Goal: Check status: Check status

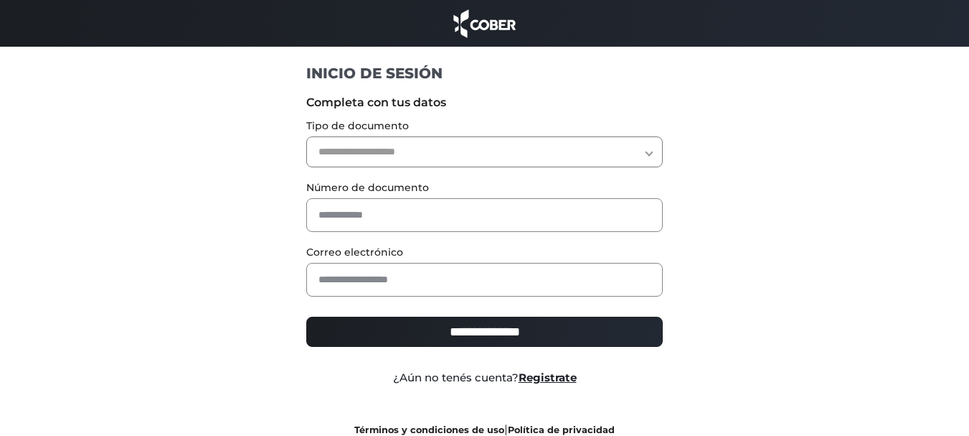
click at [481, 147] on select "**********" at bounding box center [484, 151] width 357 height 31
select select "***"
click at [306, 136] on select "**********" at bounding box center [484, 151] width 357 height 31
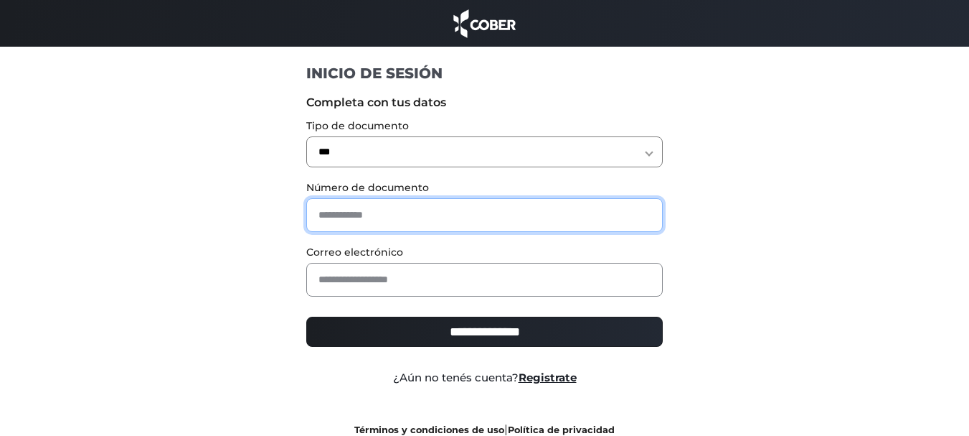
click at [436, 207] on input "text" at bounding box center [484, 215] width 357 height 34
type input "********"
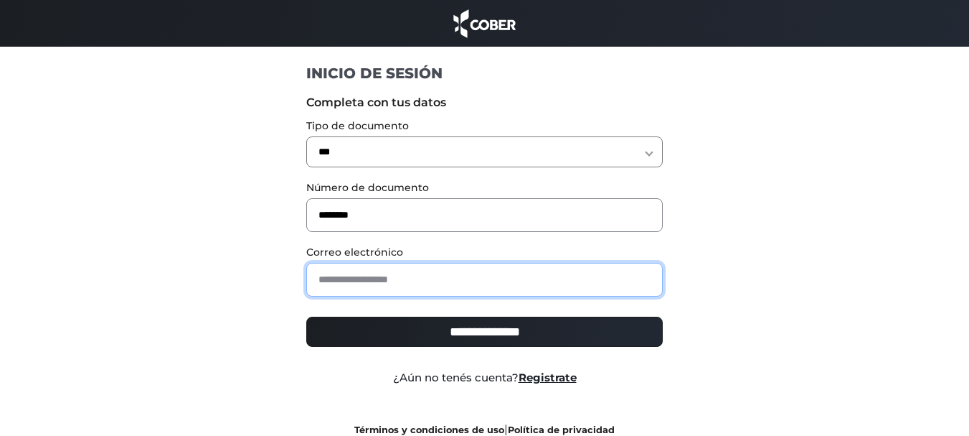
click at [400, 272] on input "email" at bounding box center [484, 280] width 357 height 34
type input "**********"
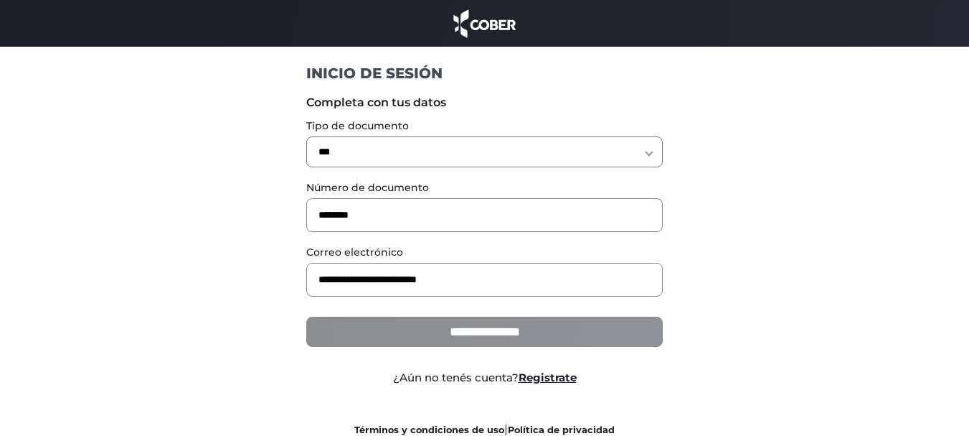
click at [428, 328] on input "**********" at bounding box center [484, 331] width 357 height 30
type input "**********"
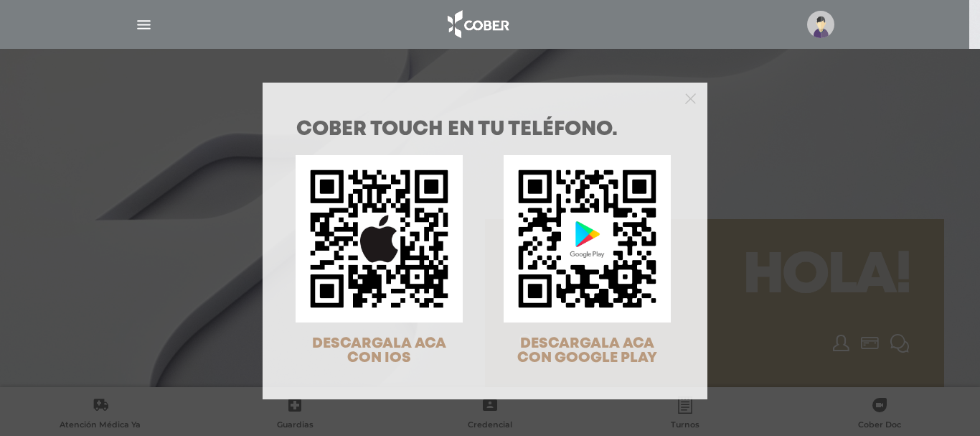
click at [801, 166] on div "COBER TOUCH en tu teléfono. DESCARGALA ACA CON IOS DESCARGALA ACA CON GOOGLE PL…" at bounding box center [490, 218] width 980 height 436
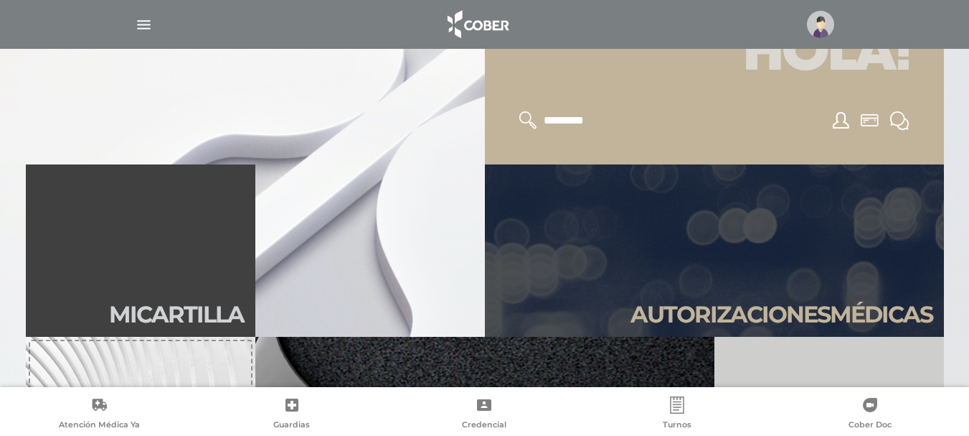
scroll to position [230, 0]
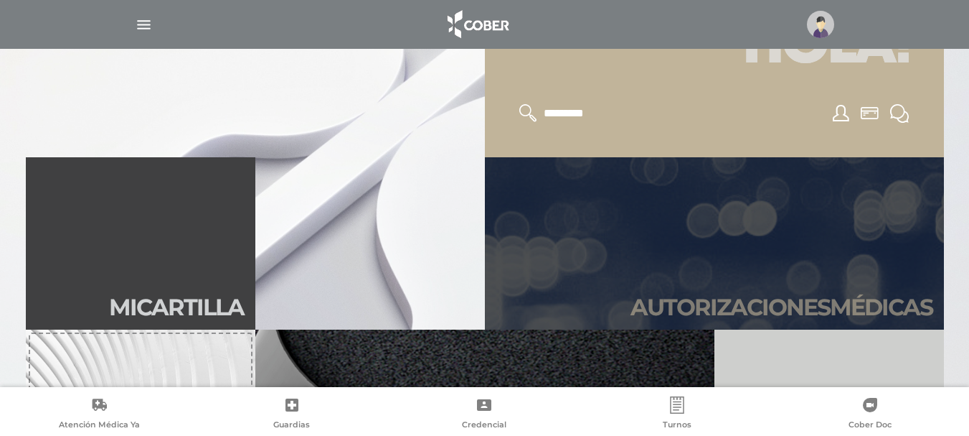
click at [868, 266] on link "Autori zaciones médicas" at bounding box center [714, 243] width 459 height 172
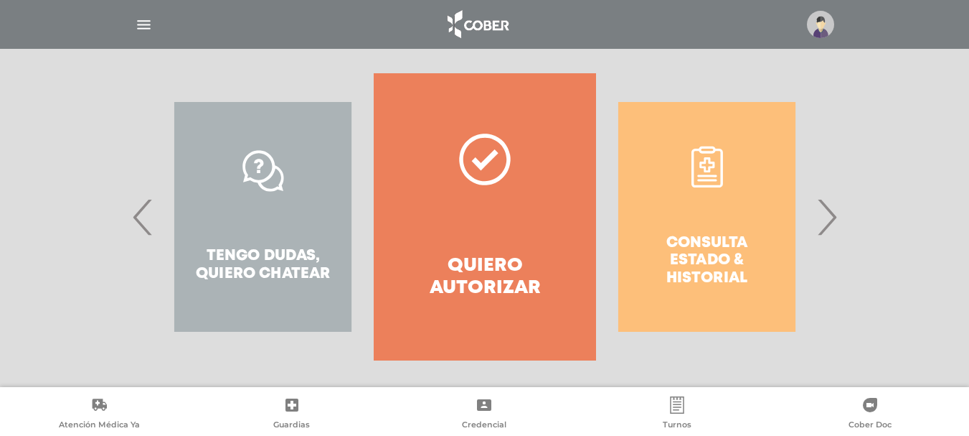
scroll to position [285, 0]
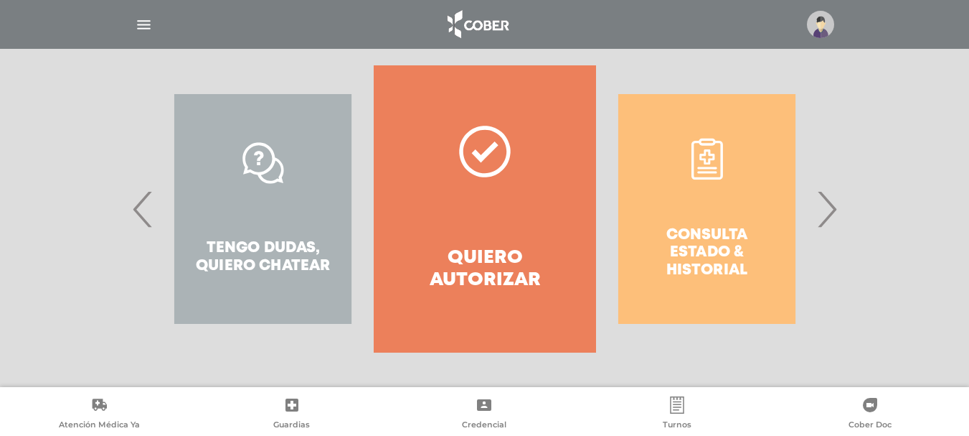
click at [686, 232] on div "Consulta estado & historial" at bounding box center [707, 208] width 222 height 287
click at [827, 221] on span "›" at bounding box center [827, 208] width 28 height 77
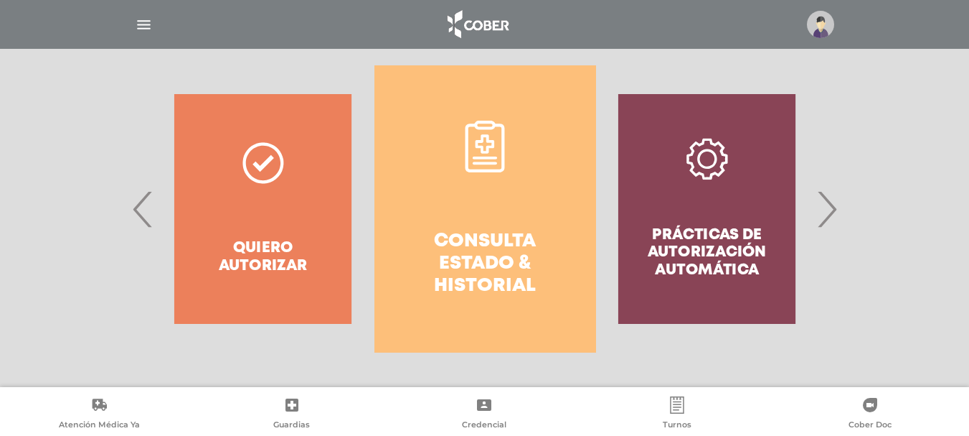
click at [558, 229] on link "Consulta estado & historial" at bounding box center [486, 208] width 222 height 287
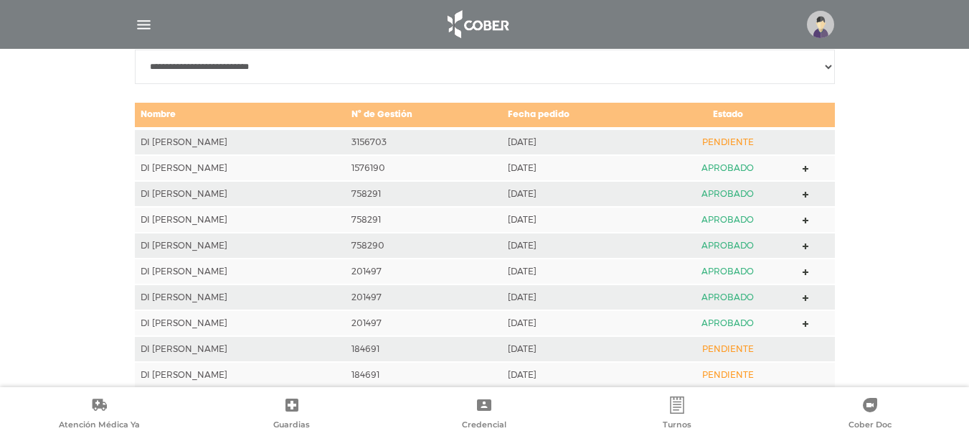
scroll to position [723, 0]
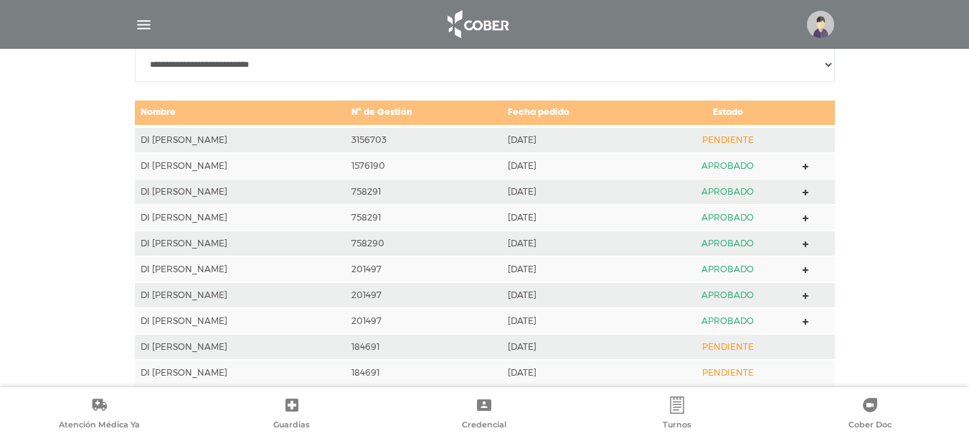
click at [738, 58] on select "**********" at bounding box center [485, 64] width 700 height 34
click at [877, 90] on div "**********" at bounding box center [484, 231] width 969 height 567
drag, startPoint x: 372, startPoint y: 139, endPoint x: 345, endPoint y: 132, distance: 27.5
click at [346, 132] on td "3156703" at bounding box center [424, 139] width 156 height 27
click at [346, 136] on td "3156703" at bounding box center [424, 139] width 156 height 27
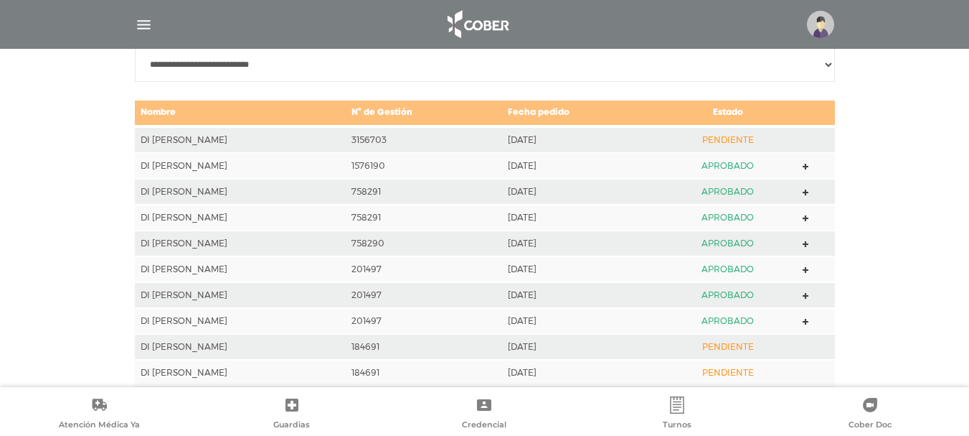
drag, startPoint x: 373, startPoint y: 138, endPoint x: 352, endPoint y: 125, distance: 24.9
click at [352, 125] on table "Nombre N° de Gestión Fecha pedido Estado DI SALVO, MAURO 3156703 2025-08-06 PEN…" at bounding box center [485, 294] width 700 height 390
click at [346, 136] on td "3156703" at bounding box center [424, 139] width 156 height 27
drag, startPoint x: 375, startPoint y: 137, endPoint x: 314, endPoint y: 140, distance: 60.3
click at [314, 140] on tr "DI SALVO, MAURO 3156703 2025-08-06 PENDIENTE" at bounding box center [485, 139] width 700 height 27
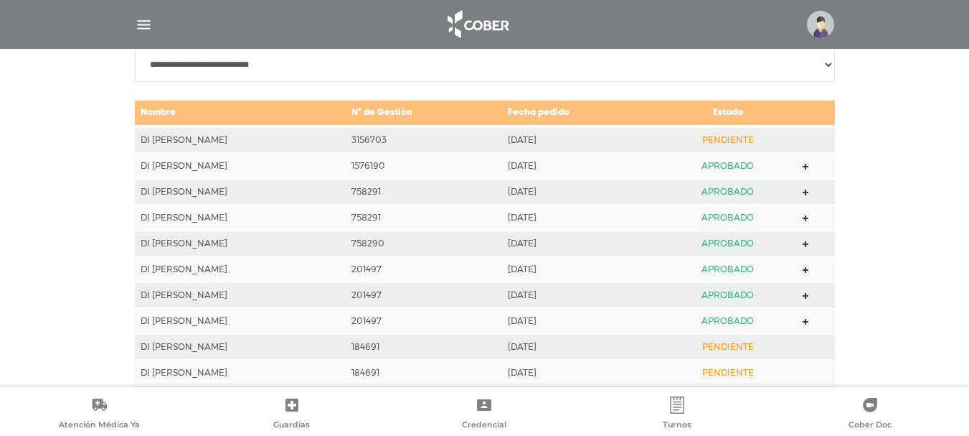
copy tr "3156703"
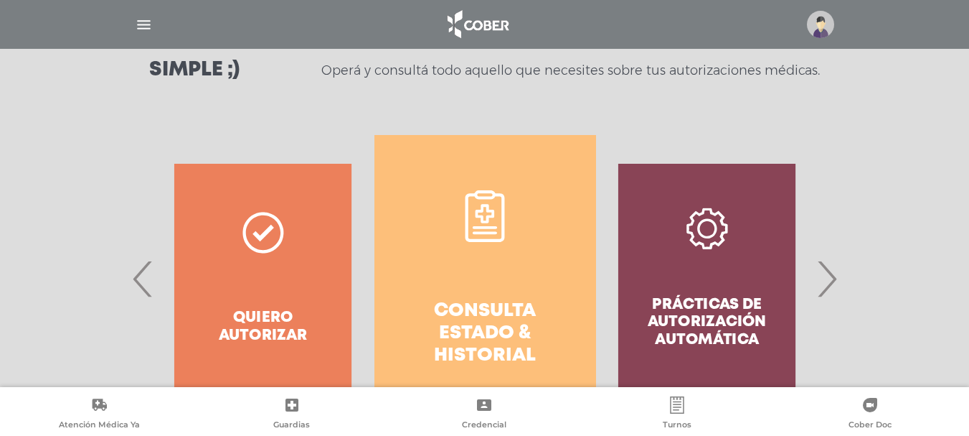
scroll to position [207, 0]
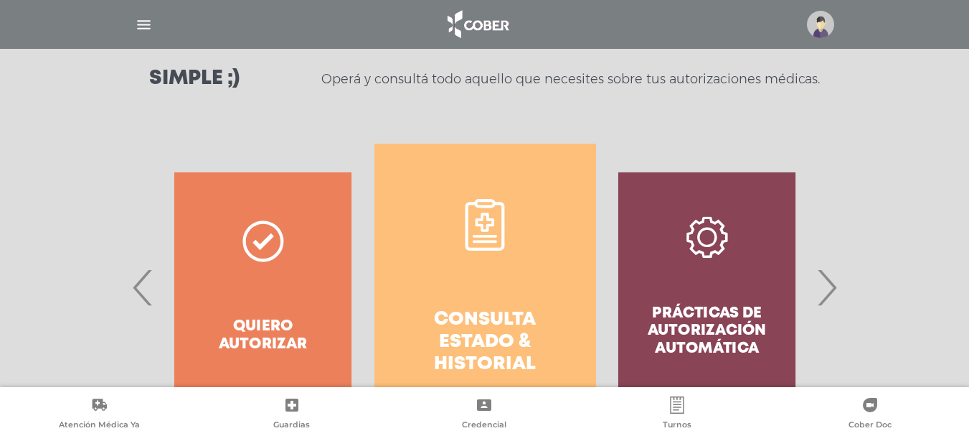
click at [707, 331] on div "Prácticas de autorización automática" at bounding box center [707, 286] width 222 height 287
click at [837, 296] on span "›" at bounding box center [827, 286] width 28 height 77
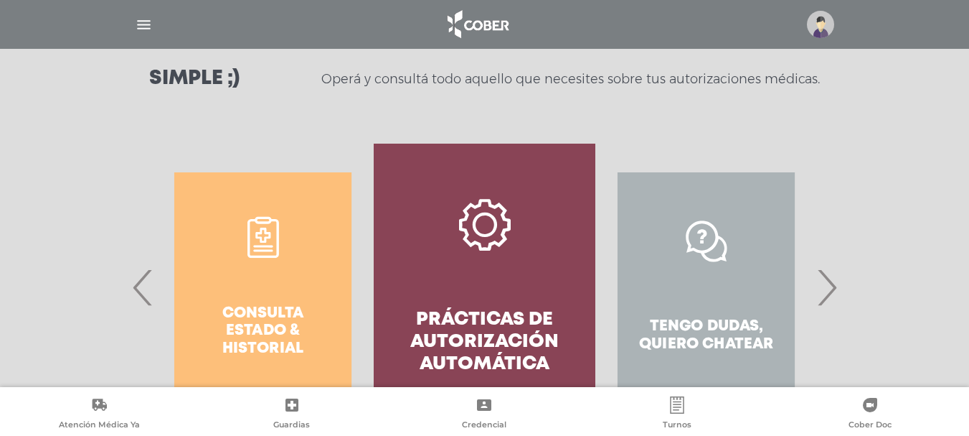
click at [834, 286] on span "›" at bounding box center [827, 286] width 28 height 77
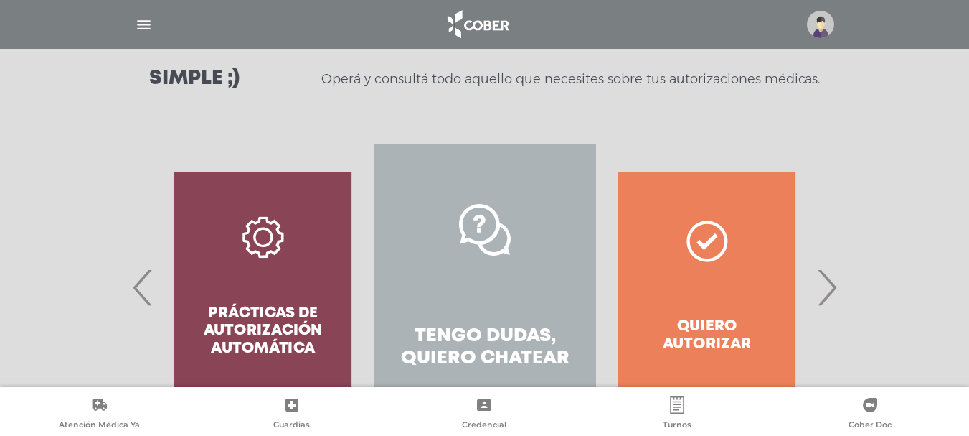
click at [536, 347] on h4 "Tengo dudas, quiero chatear" at bounding box center [485, 347] width 170 height 44
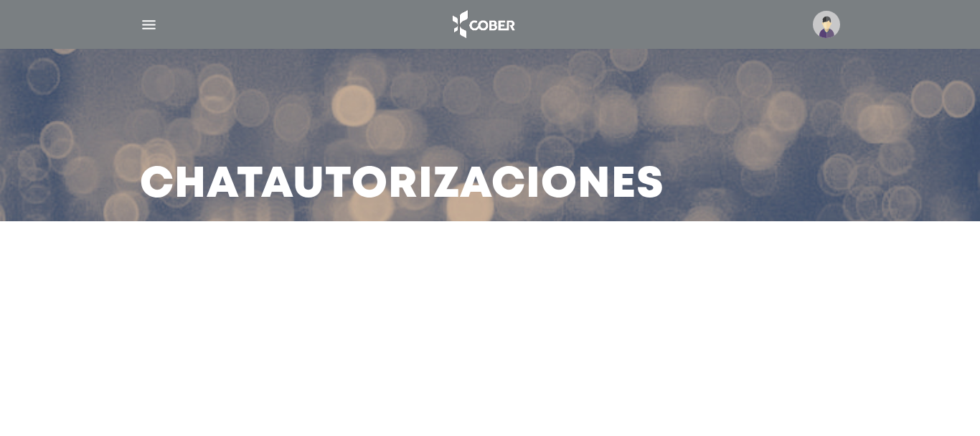
drag, startPoint x: 0, startPoint y: 0, endPoint x: 535, endPoint y: 347, distance: 637.0
click at [535, 347] on main "Chat Autorizaciones" at bounding box center [490, 218] width 980 height 436
click at [567, 202] on h3 "Chat Autorizaciones" at bounding box center [402, 184] width 524 height 37
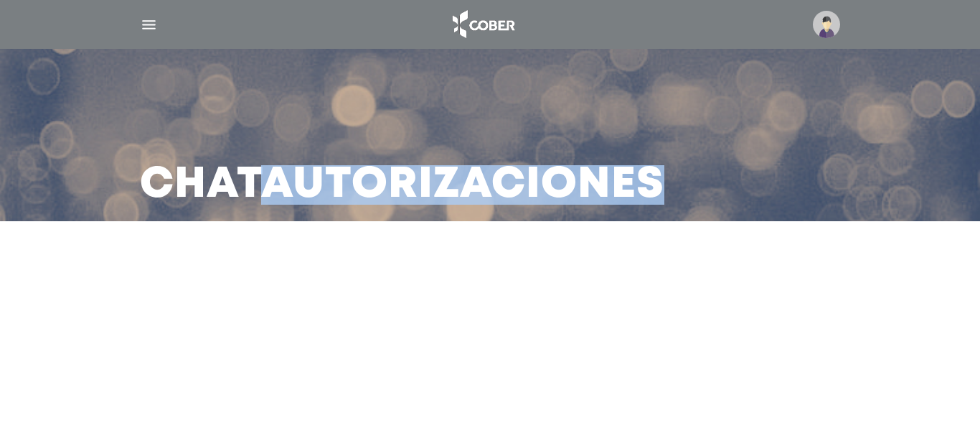
click at [567, 202] on h3 "Chat Autorizaciones" at bounding box center [402, 184] width 524 height 37
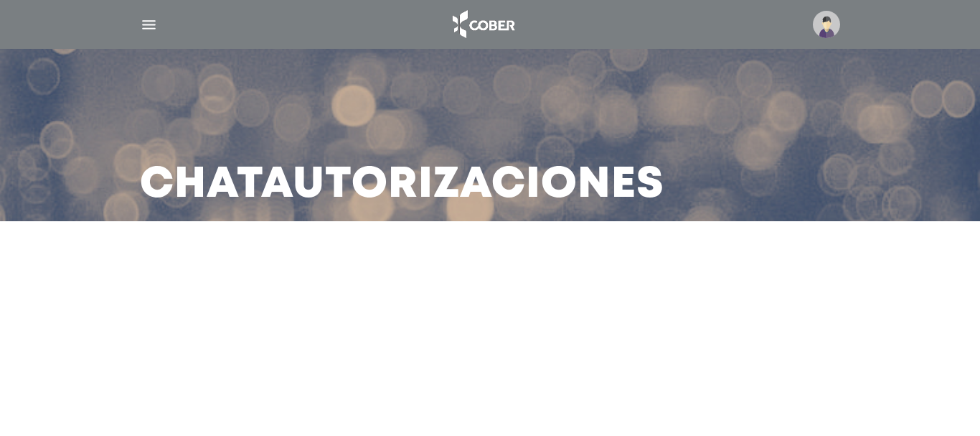
click at [143, 17] on img "button" at bounding box center [149, 25] width 18 height 18
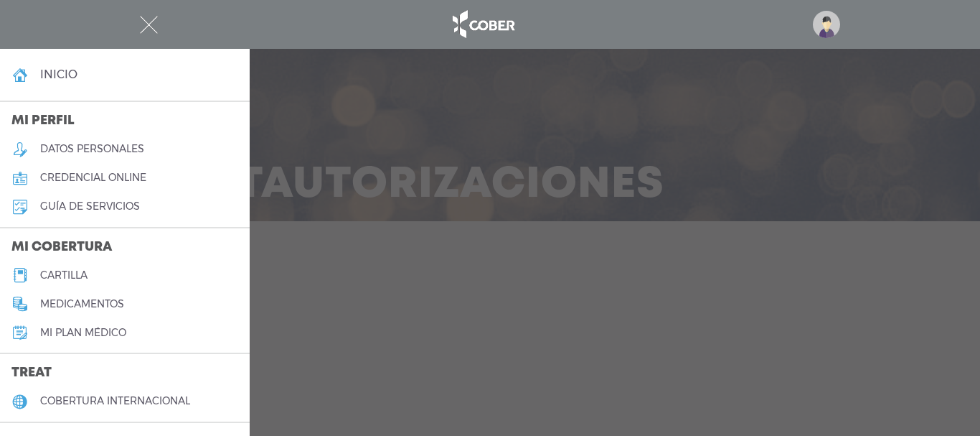
click at [345, 249] on div at bounding box center [490, 218] width 980 height 436
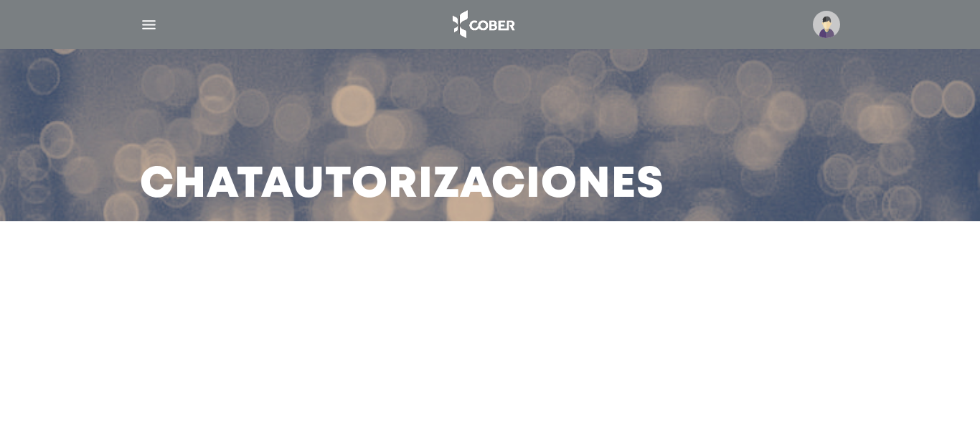
click at [426, 320] on main "Chat Autorizaciones" at bounding box center [490, 218] width 980 height 436
click at [420, 166] on h3 "Chat Autorizaciones" at bounding box center [402, 184] width 524 height 37
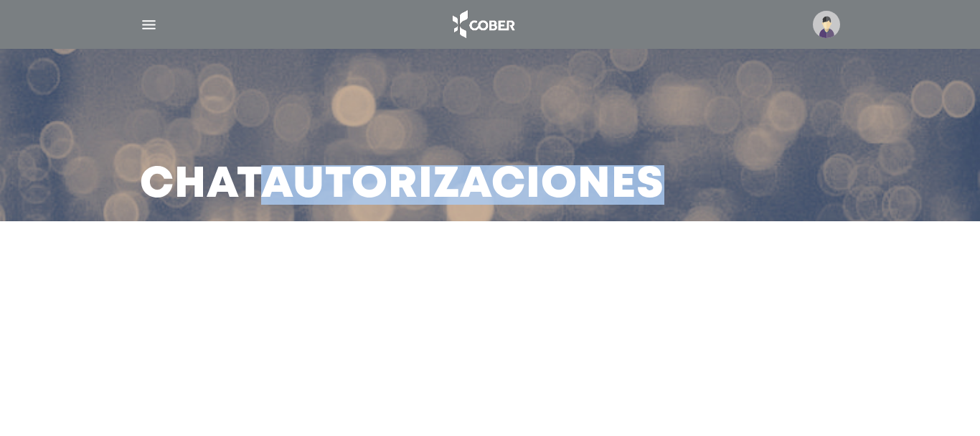
click at [420, 166] on h3 "Chat Autorizaciones" at bounding box center [402, 184] width 524 height 37
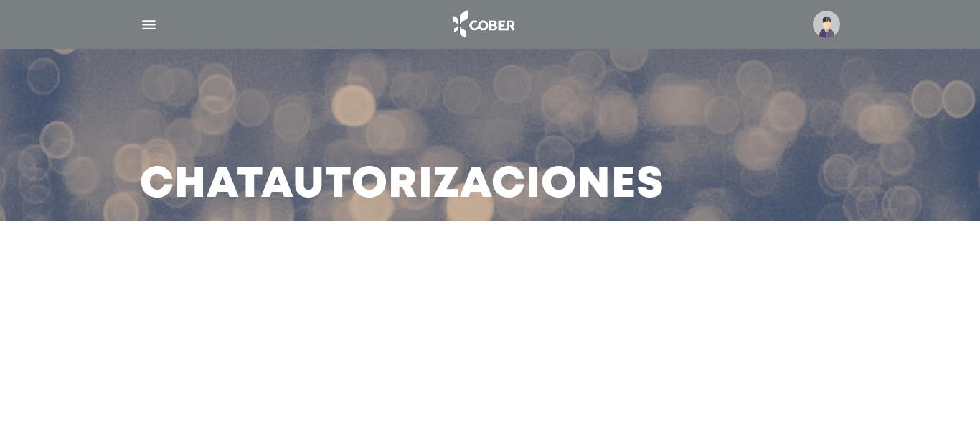
click at [144, 21] on img "button" at bounding box center [149, 25] width 18 height 18
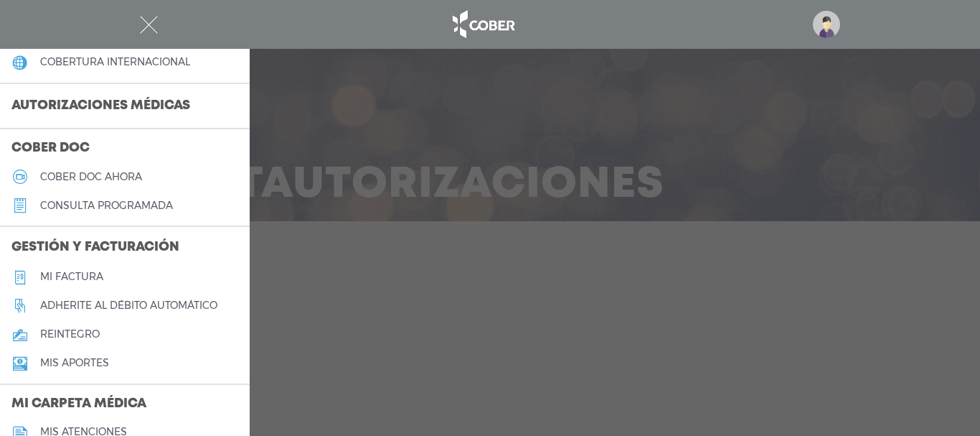
scroll to position [672, 0]
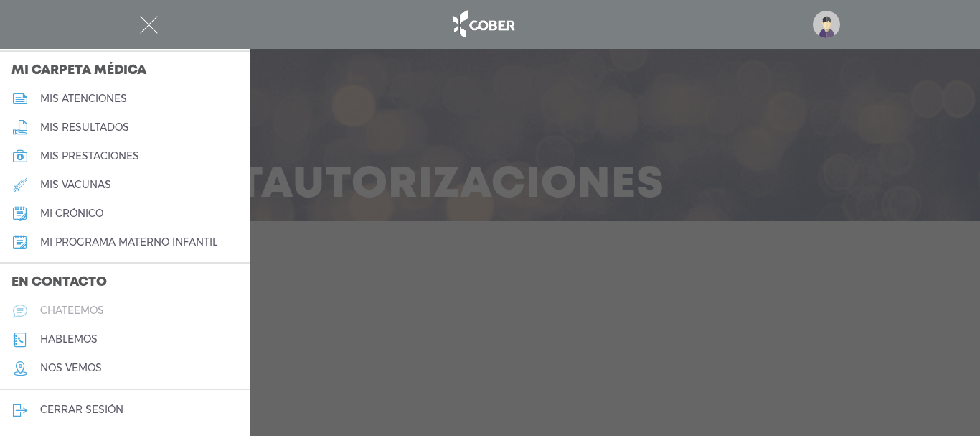
click at [90, 302] on link "chateemos" at bounding box center [125, 310] width 250 height 29
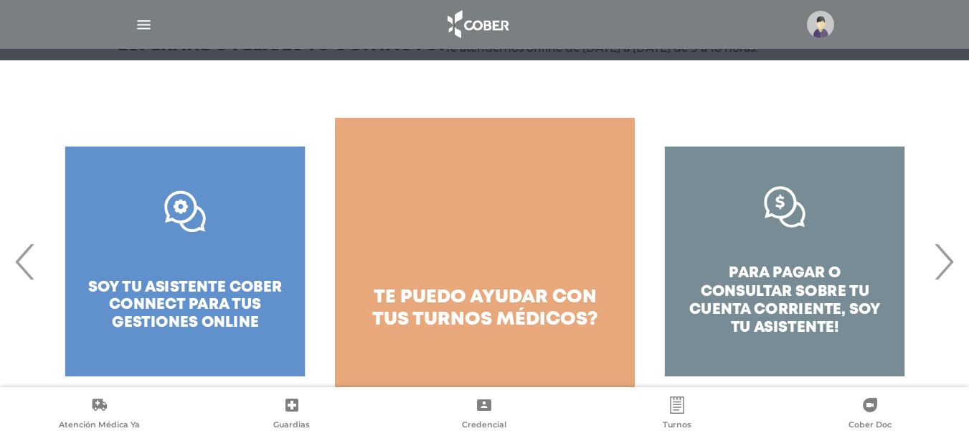
scroll to position [208, 0]
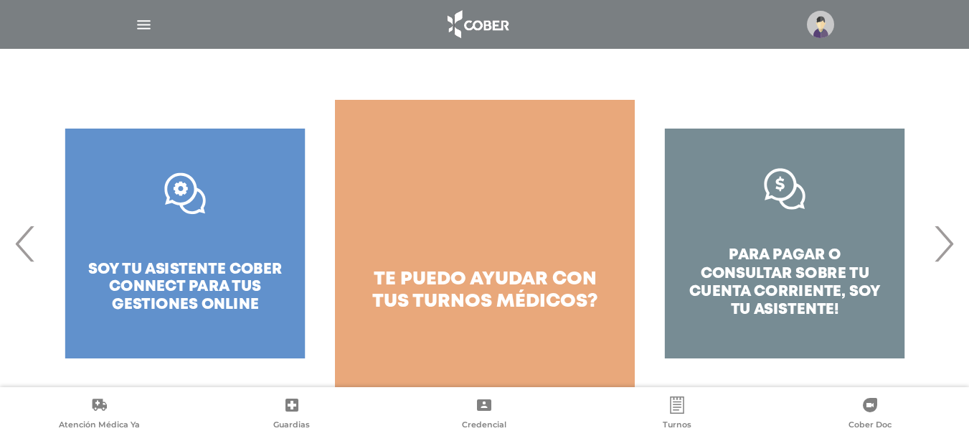
click at [936, 250] on span "›" at bounding box center [944, 242] width 28 height 77
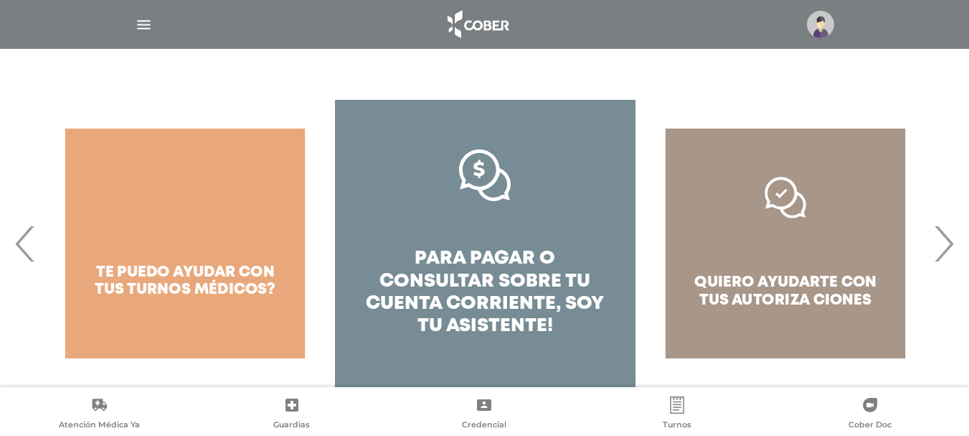
click at [936, 250] on span "›" at bounding box center [944, 242] width 28 height 77
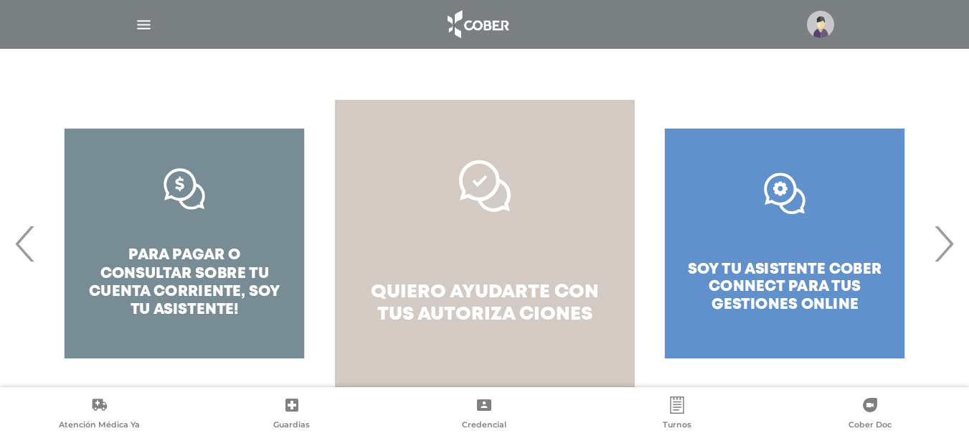
click at [443, 299] on span "quiero ayudarte con tus" at bounding box center [485, 302] width 228 height 39
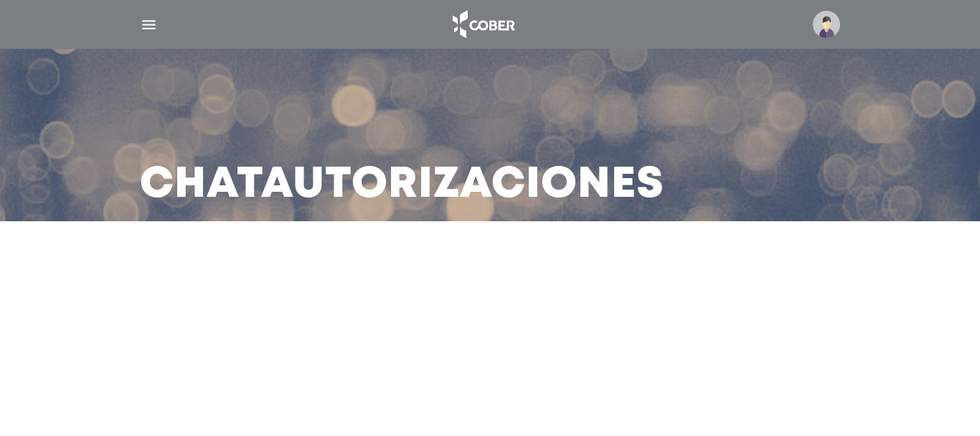
click at [443, 299] on main "Chat Autorizaciones" at bounding box center [490, 218] width 980 height 436
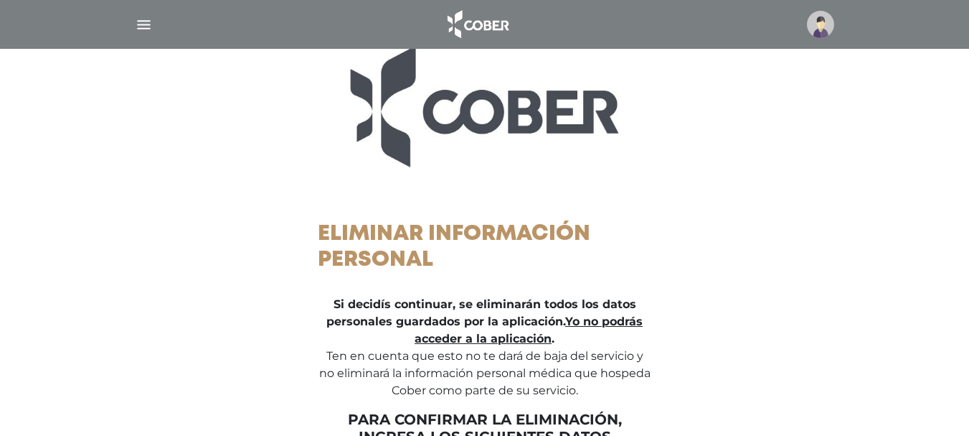
click at [825, 19] on img at bounding box center [820, 24] width 27 height 27
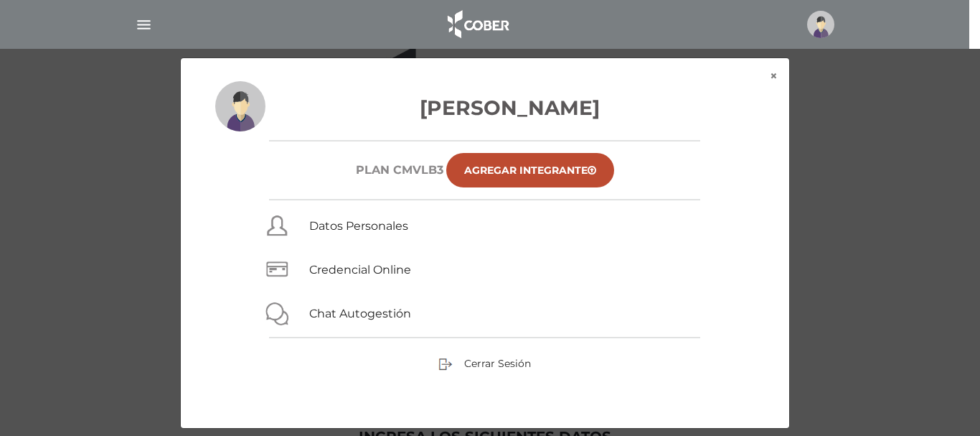
click at [141, 29] on img "button" at bounding box center [144, 25] width 18 height 18
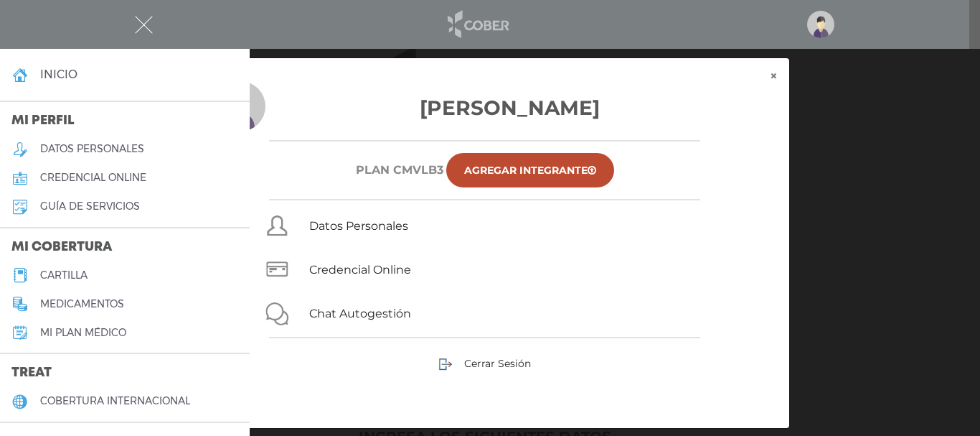
click at [465, 28] on img at bounding box center [477, 24] width 75 height 34
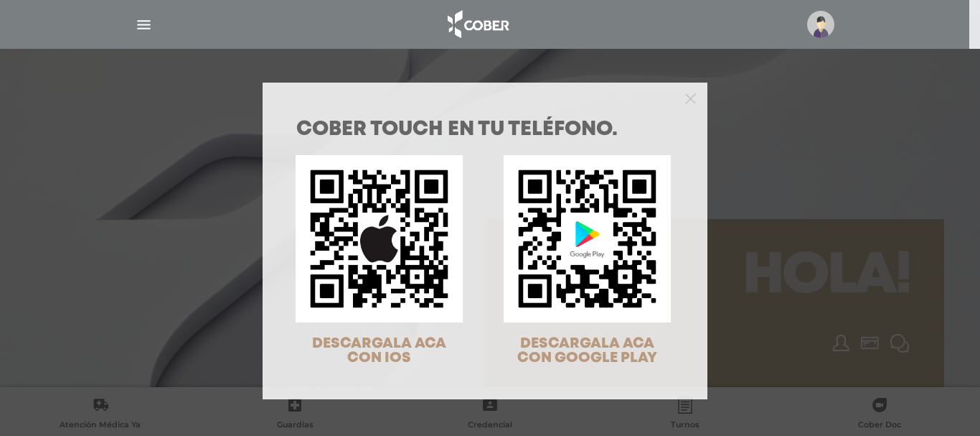
click at [852, 161] on div "COBER TOUCH en tu teléfono. DESCARGALA ACA CON IOS DESCARGALA ACA CON GOOGLE PL…" at bounding box center [490, 218] width 980 height 436
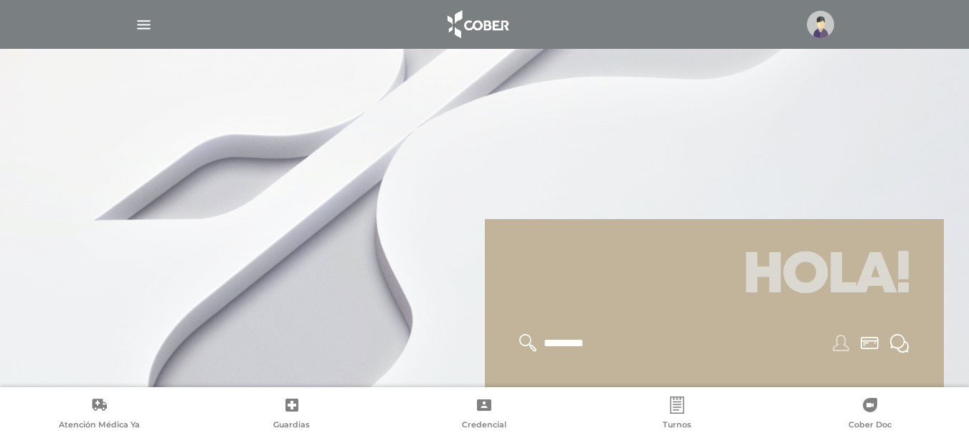
click at [841, 344] on icon at bounding box center [841, 342] width 17 height 17
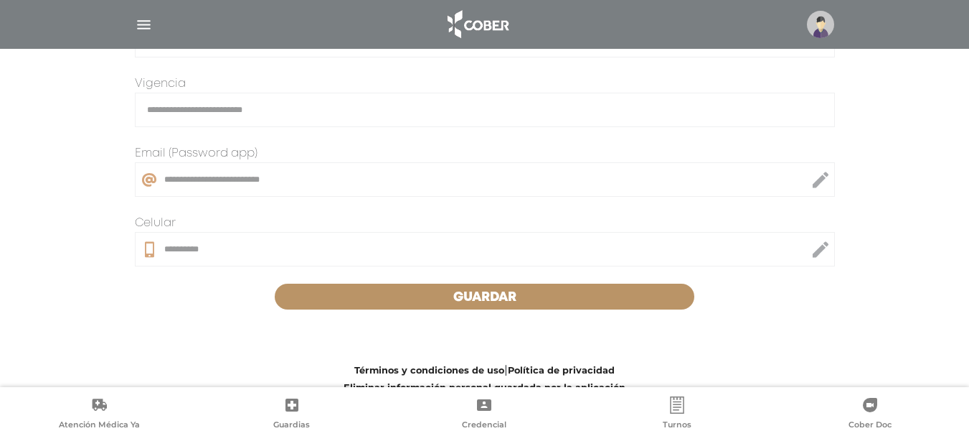
scroll to position [451, 0]
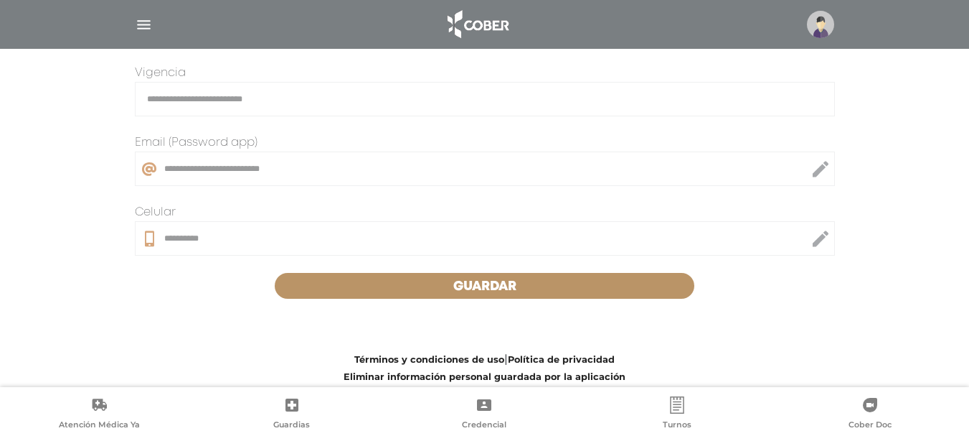
click at [141, 25] on img "button" at bounding box center [144, 25] width 18 height 18
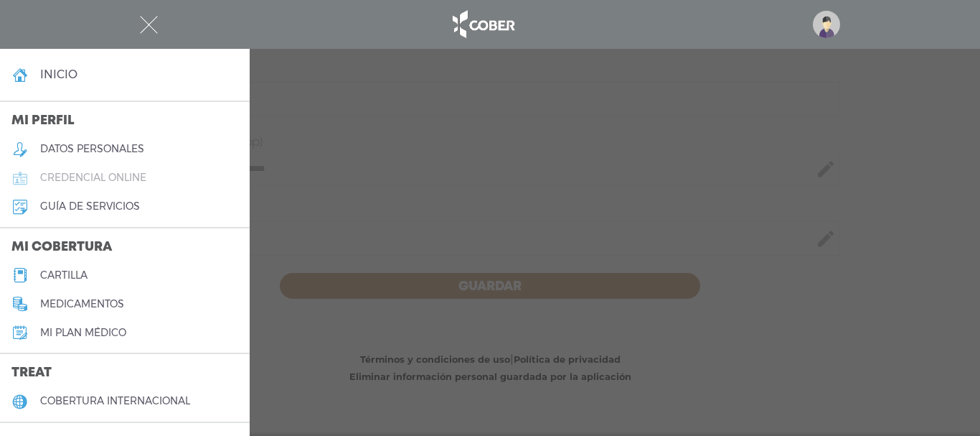
click at [92, 166] on link "credencial online" at bounding box center [125, 178] width 250 height 29
